Goal: Find contact information: Find contact information

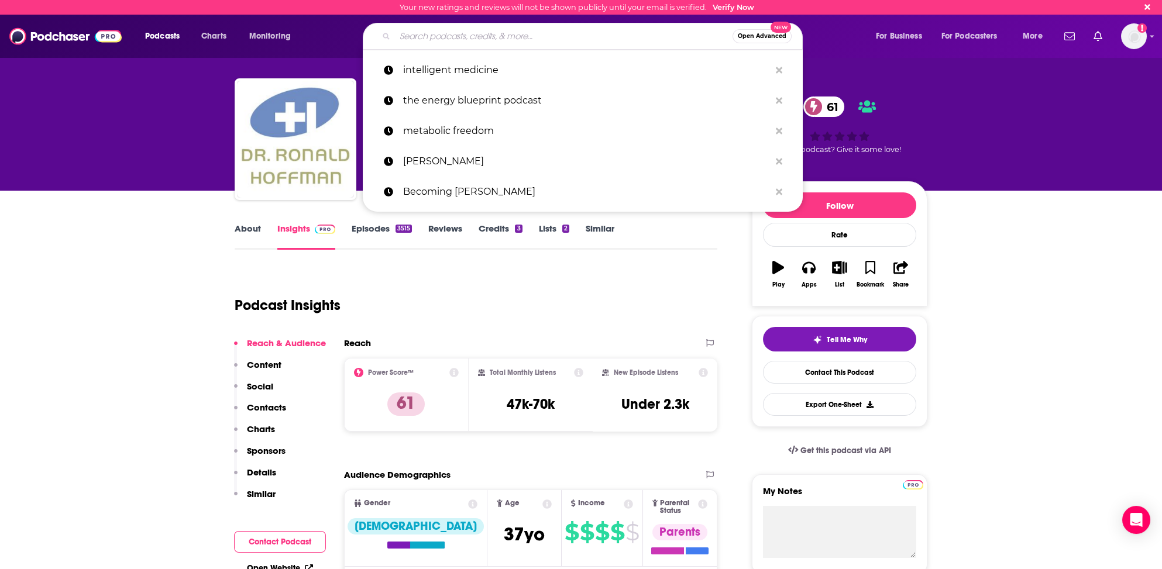
click at [416, 41] on input "Search podcasts, credits, & more..." at bounding box center [564, 36] width 338 height 19
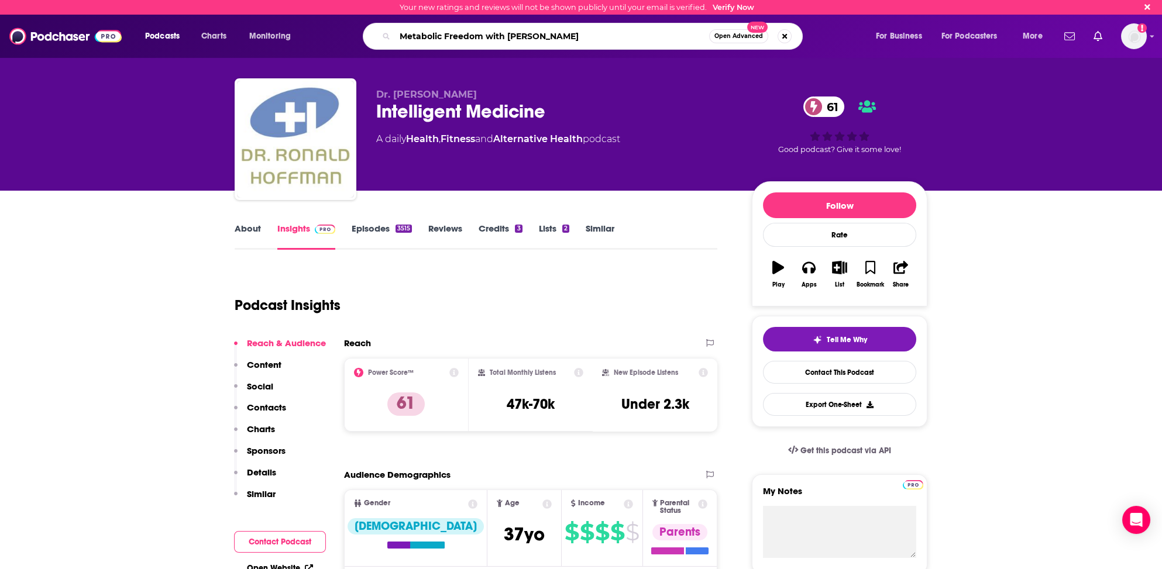
type input "Metabolic Freedom with [PERSON_NAME]"
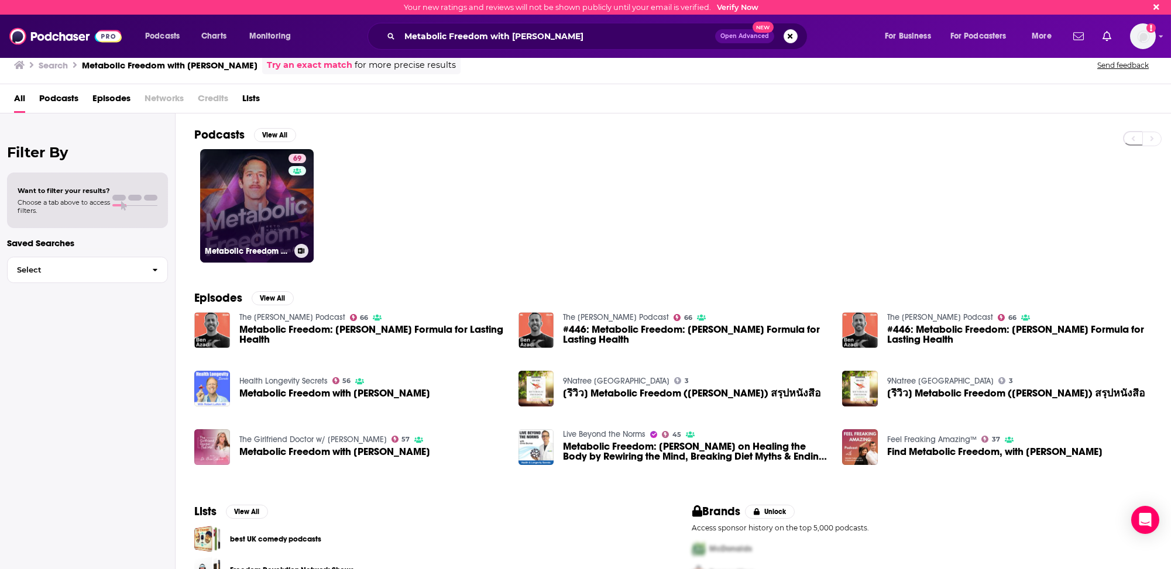
click at [226, 233] on link "69 Metabolic Freedom With [PERSON_NAME]" at bounding box center [257, 206] width 114 height 114
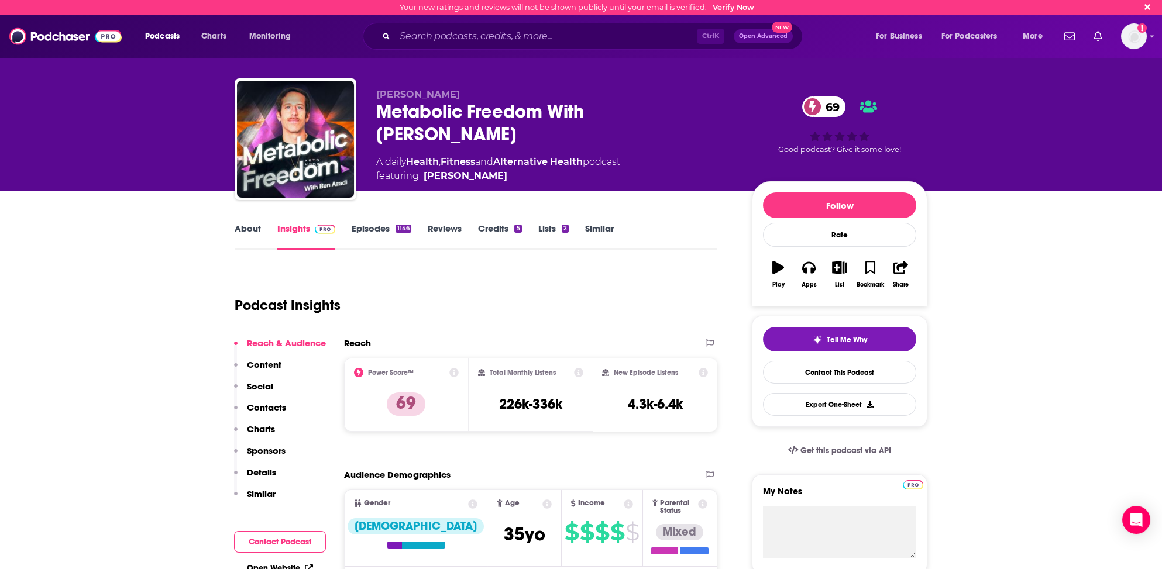
click at [273, 406] on p "Contacts" at bounding box center [266, 407] width 39 height 11
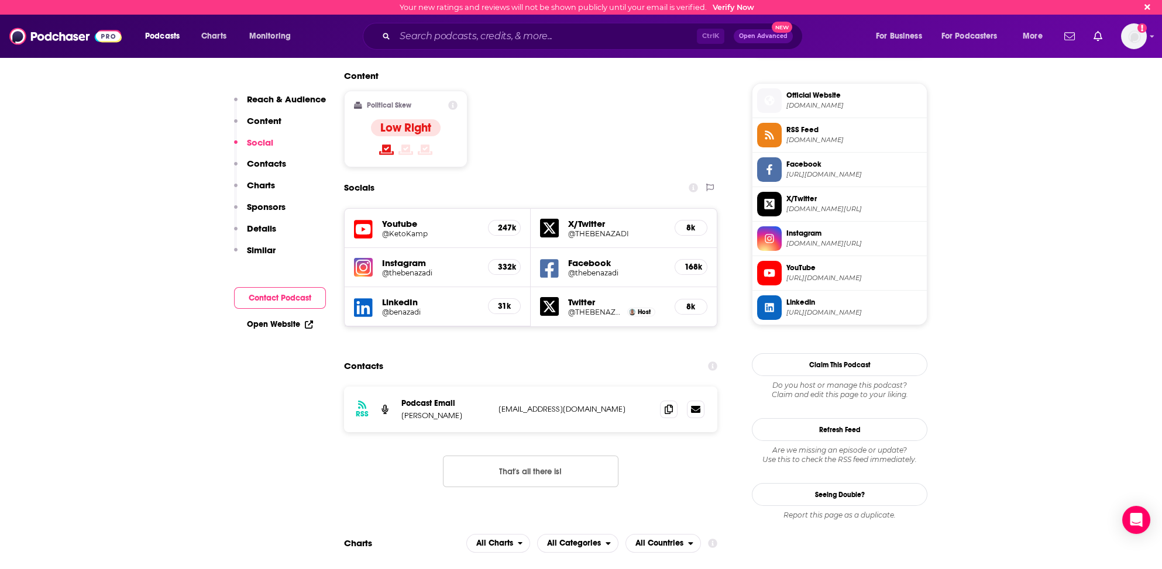
scroll to position [925, 0]
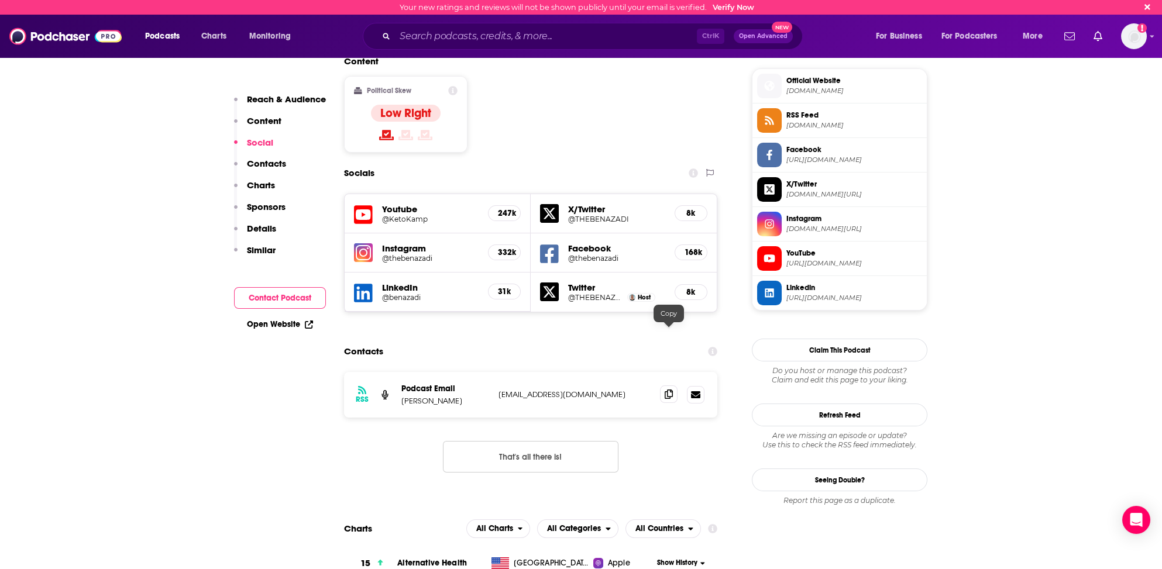
click at [668, 390] on icon at bounding box center [669, 394] width 8 height 9
